Goal: Task Accomplishment & Management: Manage account settings

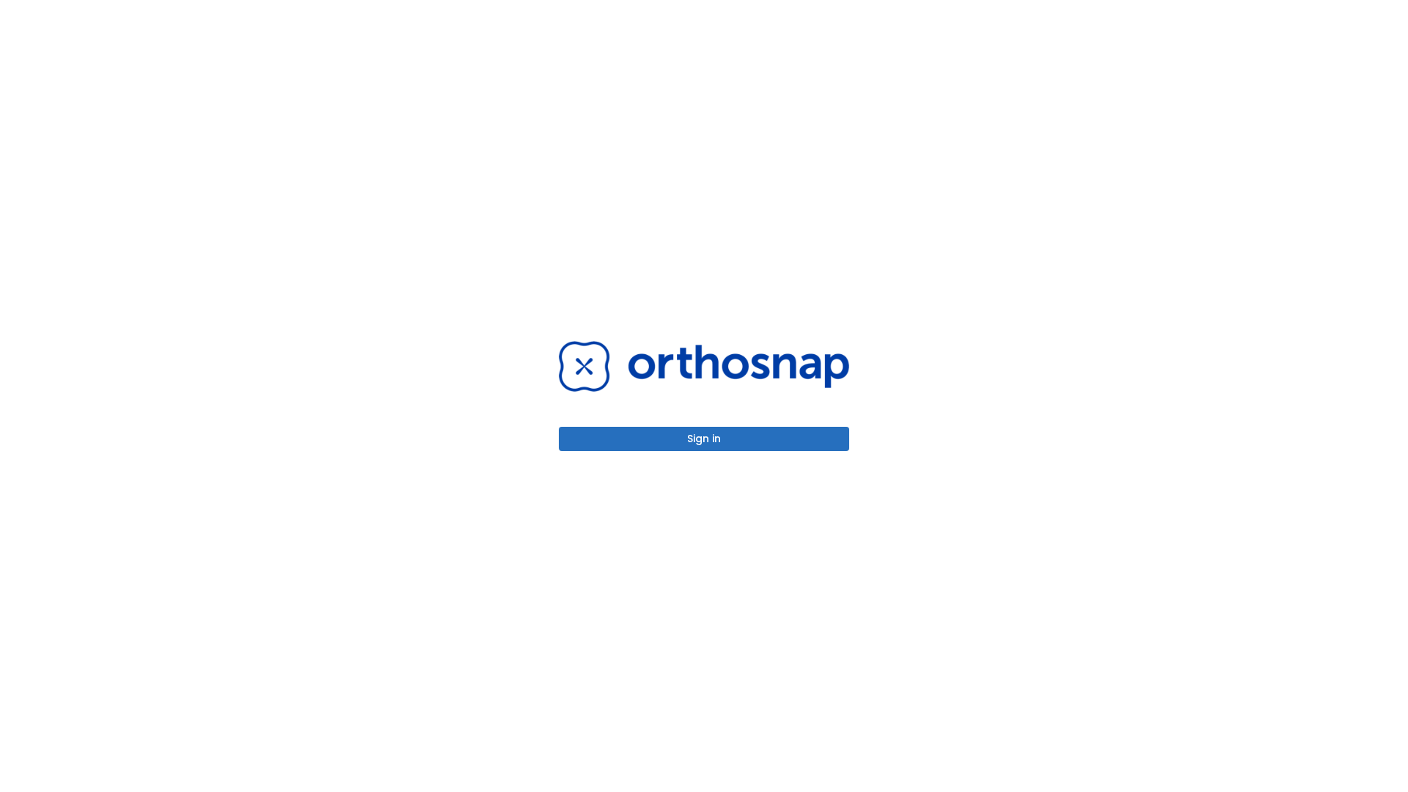
click at [704, 438] on button "Sign in" at bounding box center [704, 439] width 290 height 24
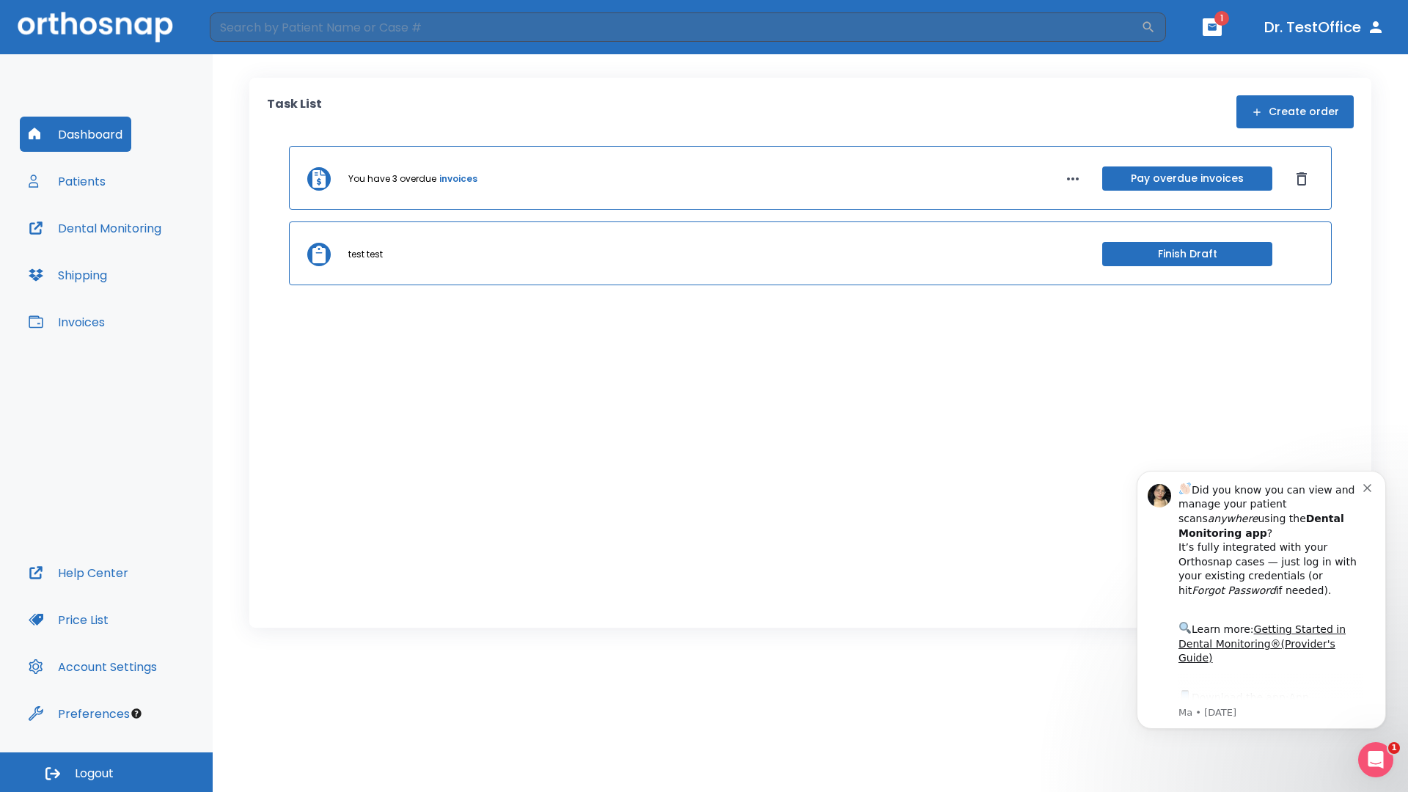
click at [106, 772] on span "Logout" at bounding box center [94, 773] width 39 height 16
